Goal: Task Accomplishment & Management: Manage account settings

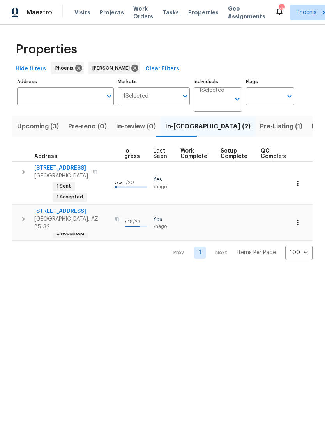
scroll to position [0, 360]
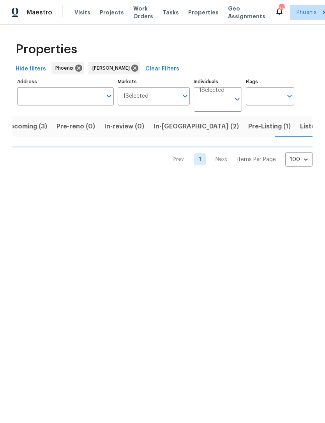
scroll to position [0, 12]
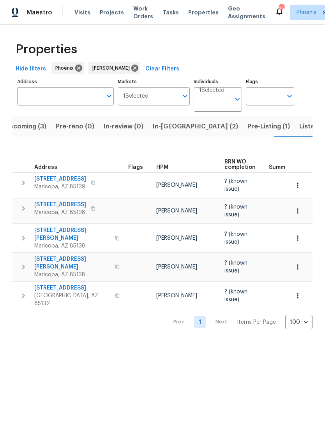
click at [65, 183] on span "[STREET_ADDRESS]" at bounding box center [60, 179] width 52 height 8
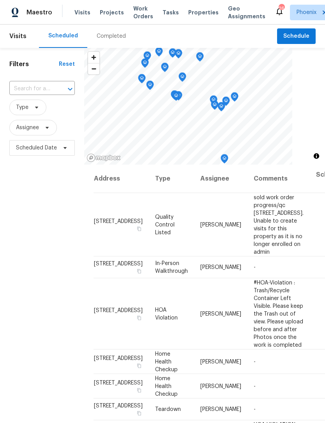
click at [76, 8] on div "Visits Projects Work Orders Tasks Properties Geo Assignments" at bounding box center [174, 13] width 200 height 16
click at [37, 95] on input "text" at bounding box center [31, 89] width 44 height 12
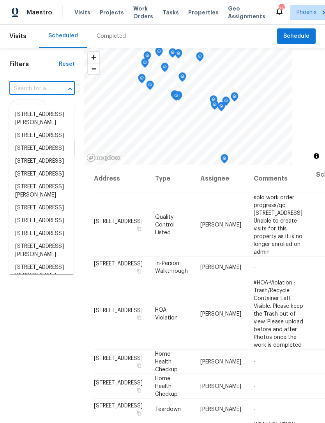
click at [28, 95] on input "text" at bounding box center [31, 89] width 44 height 12
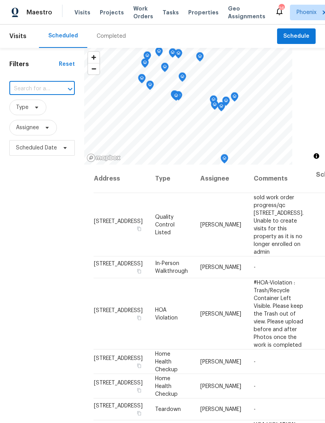
paste input "46027 W Guilder Ave, Maricopa, AZ 85139"
type input "46027 W Guilder Ave, Maricopa, AZ 85139"
click at [33, 116] on li "46027 W Guilder Ave, Maricopa, AZ 85139" at bounding box center [41, 114] width 65 height 13
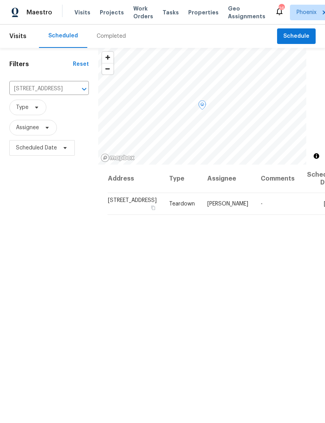
click at [0, 0] on icon at bounding box center [0, 0] width 0 height 0
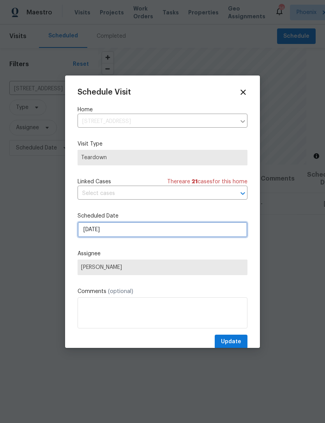
click at [163, 234] on input "9/22/2025" at bounding box center [162, 230] width 170 height 16
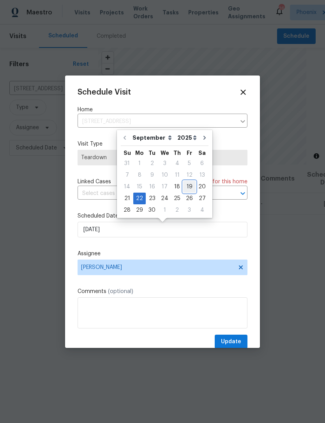
click at [186, 189] on div "19" at bounding box center [189, 186] width 12 height 11
type input "9/19/2025"
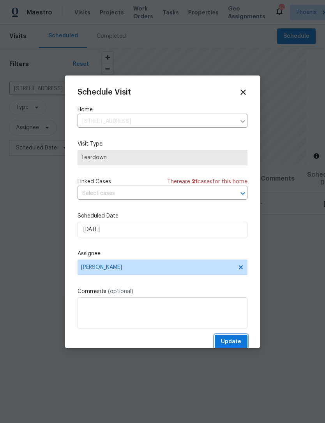
click at [237, 345] on span "Update" at bounding box center [231, 342] width 20 height 10
